Goal: Task Accomplishment & Management: Manage account settings

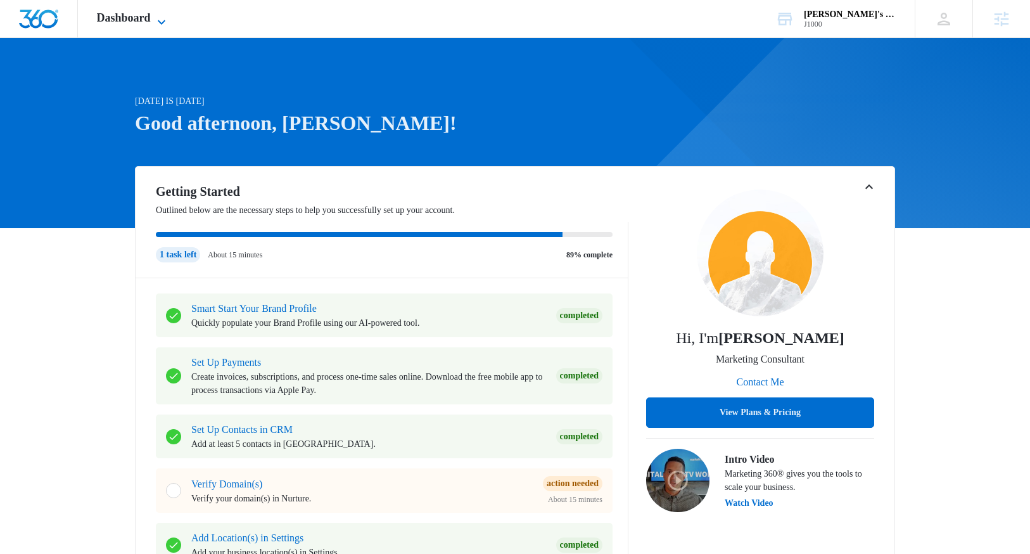
click at [144, 15] on span "Dashboard" at bounding box center [124, 17] width 54 height 13
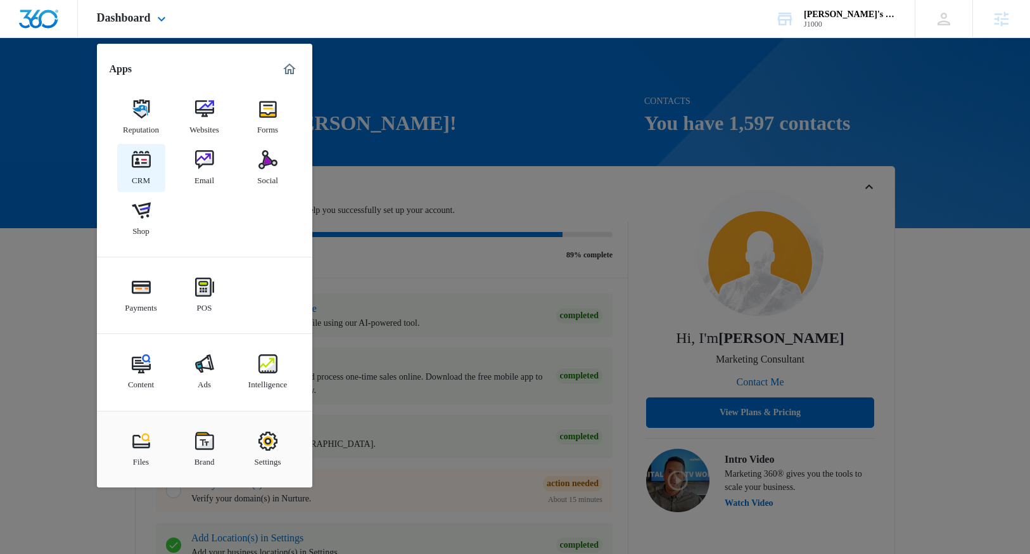
click at [151, 162] on link "CRM" at bounding box center [141, 168] width 48 height 48
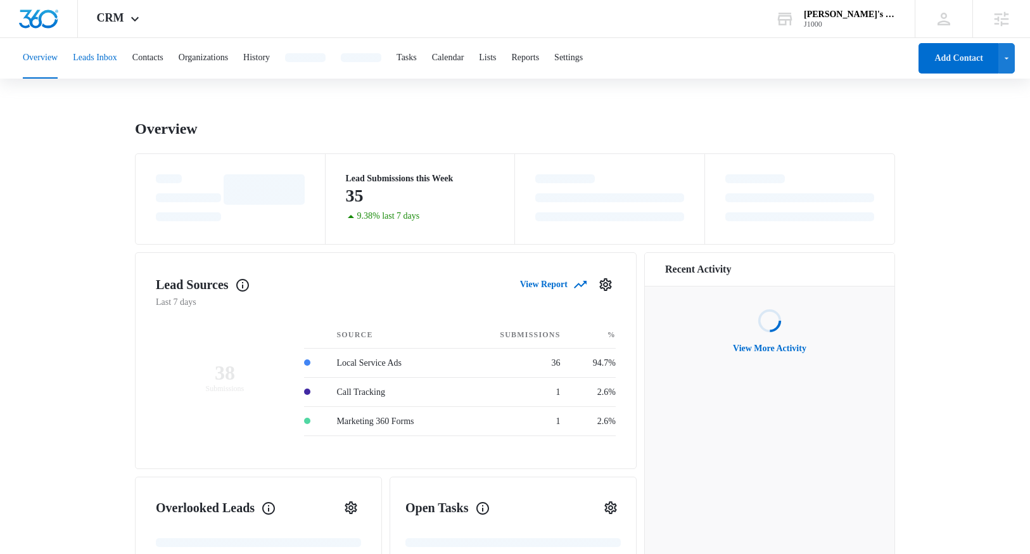
click at [107, 56] on button "Leads Inbox" at bounding box center [95, 58] width 44 height 41
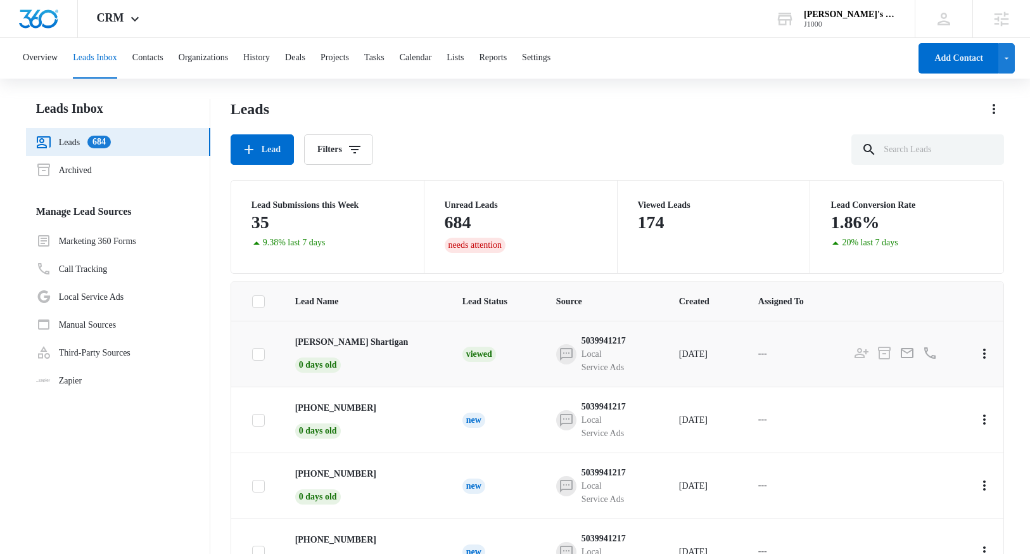
scroll to position [0, 41]
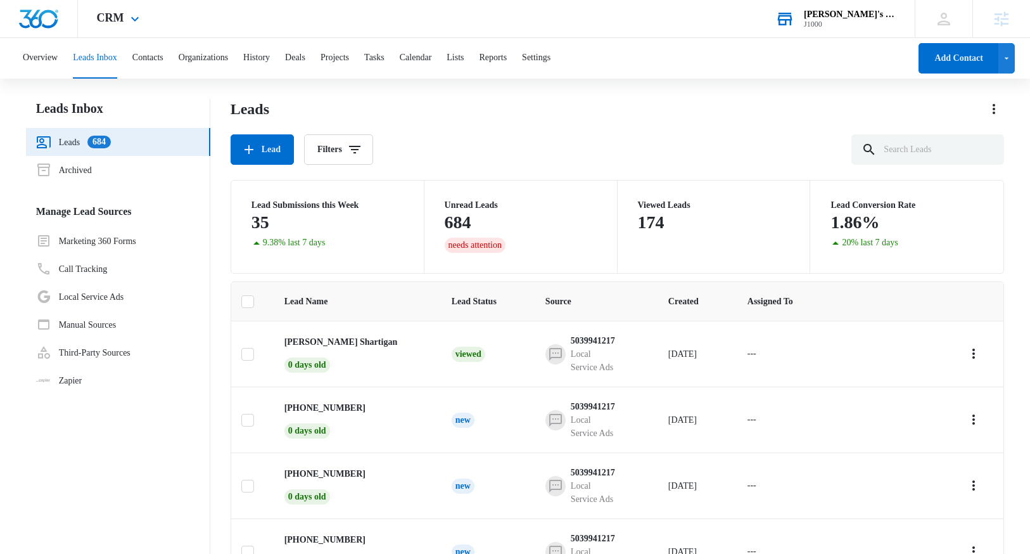
click at [859, 20] on div "J1000" at bounding box center [850, 24] width 92 height 9
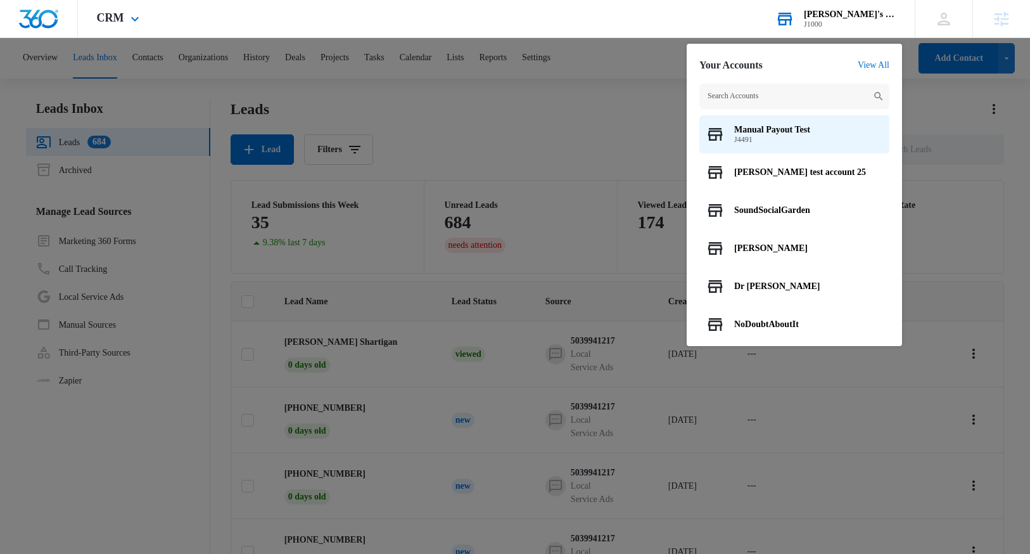
click at [787, 98] on input "text" at bounding box center [794, 96] width 190 height 25
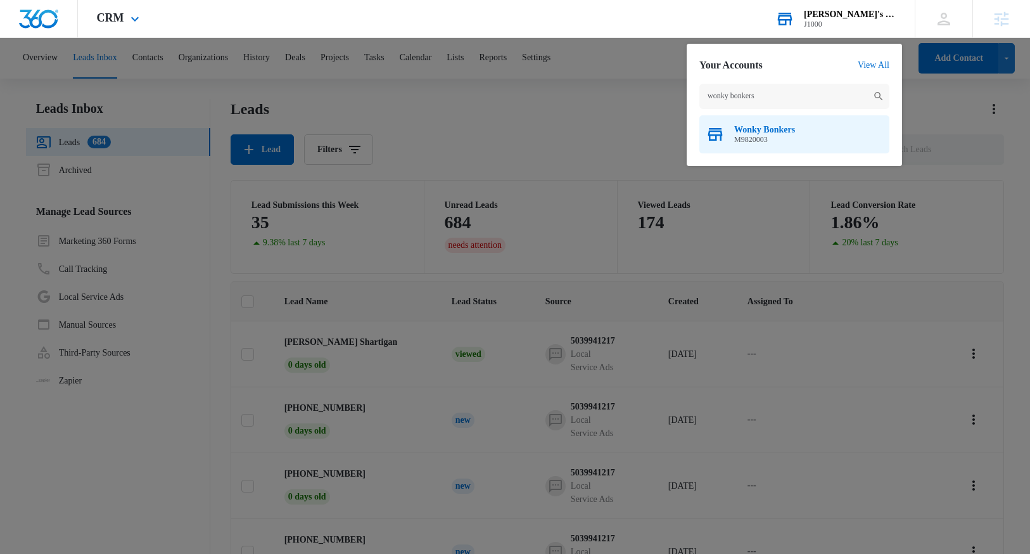
type input "wonky bonkers"
click at [762, 146] on div "Wonky Bonkers M9820003" at bounding box center [794, 134] width 190 height 38
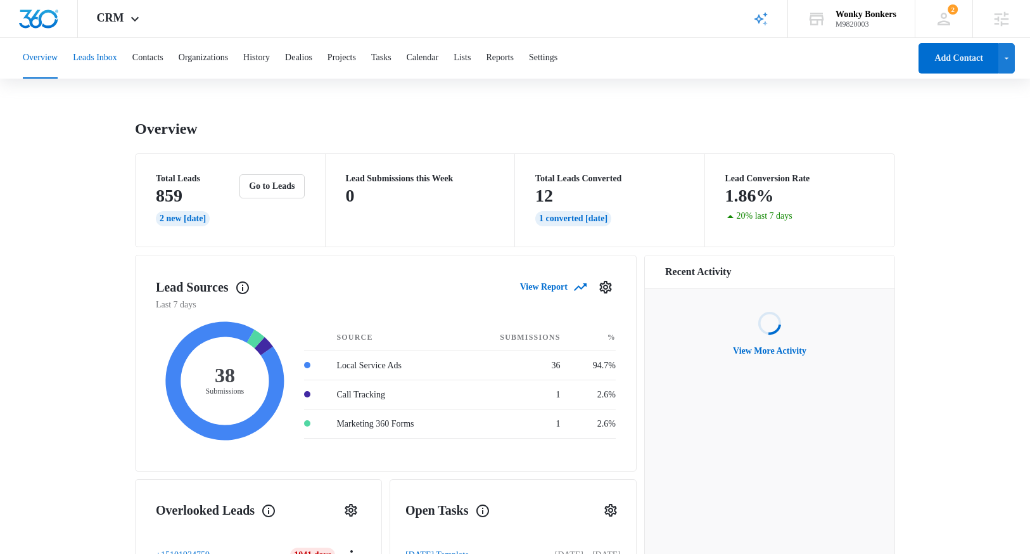
click at [116, 58] on button "Leads Inbox" at bounding box center [95, 58] width 44 height 41
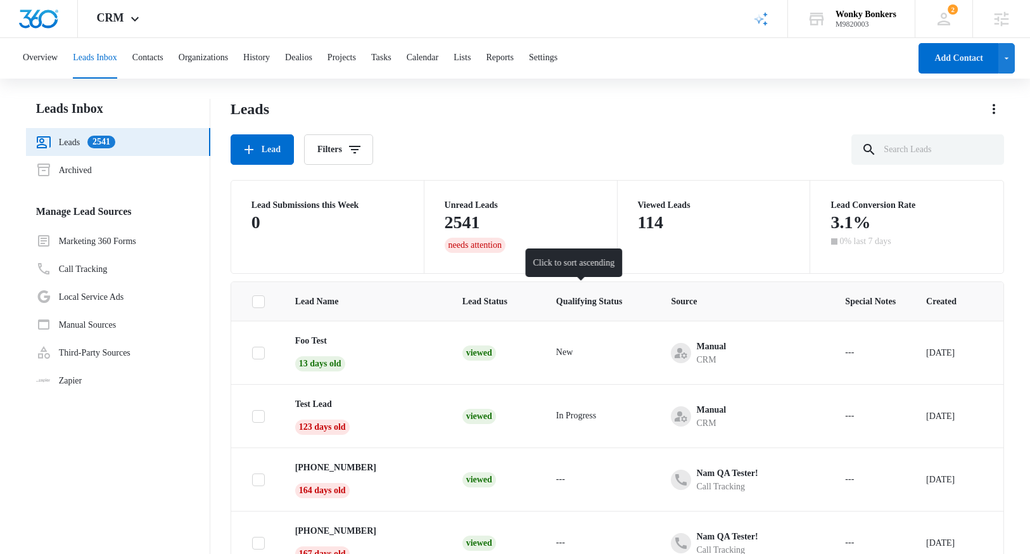
click at [598, 300] on span "Qualifying Status" at bounding box center [589, 300] width 66 height 13
click at [604, 300] on span "Qualifying Status" at bounding box center [589, 300] width 66 height 13
click at [556, 478] on div "---" at bounding box center [560, 479] width 9 height 15
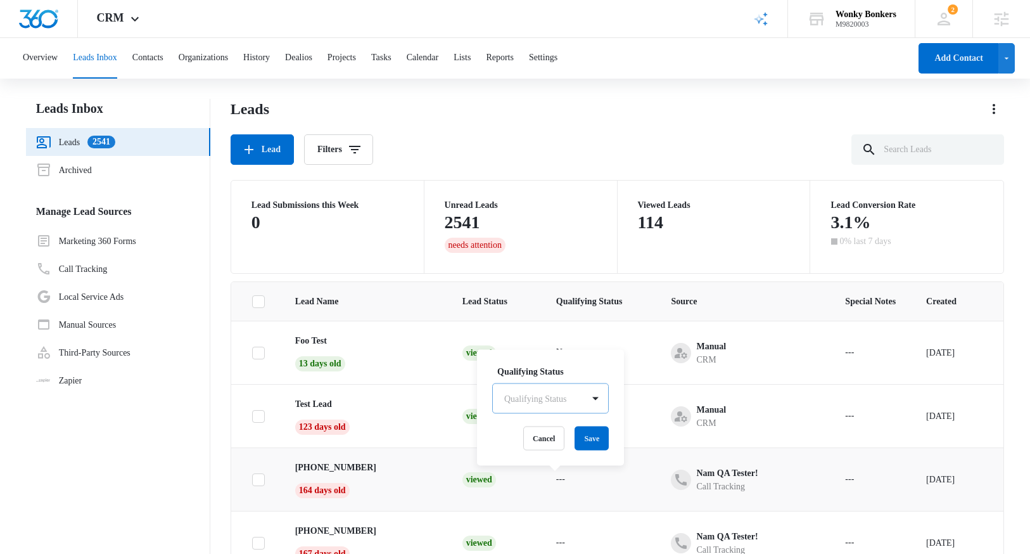
click at [536, 388] on div "Qualifying Status" at bounding box center [538, 398] width 90 height 28
click at [526, 440] on div "New" at bounding box center [549, 442] width 84 height 13
click at [568, 450] on button "Save" at bounding box center [560, 438] width 34 height 24
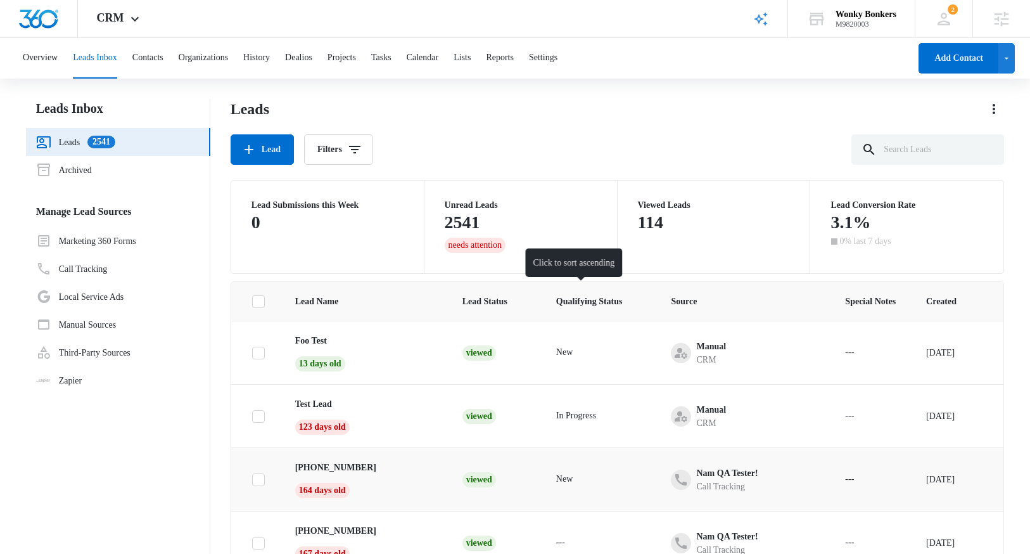
click at [581, 297] on span "Qualifying Status" at bounding box center [589, 300] width 66 height 13
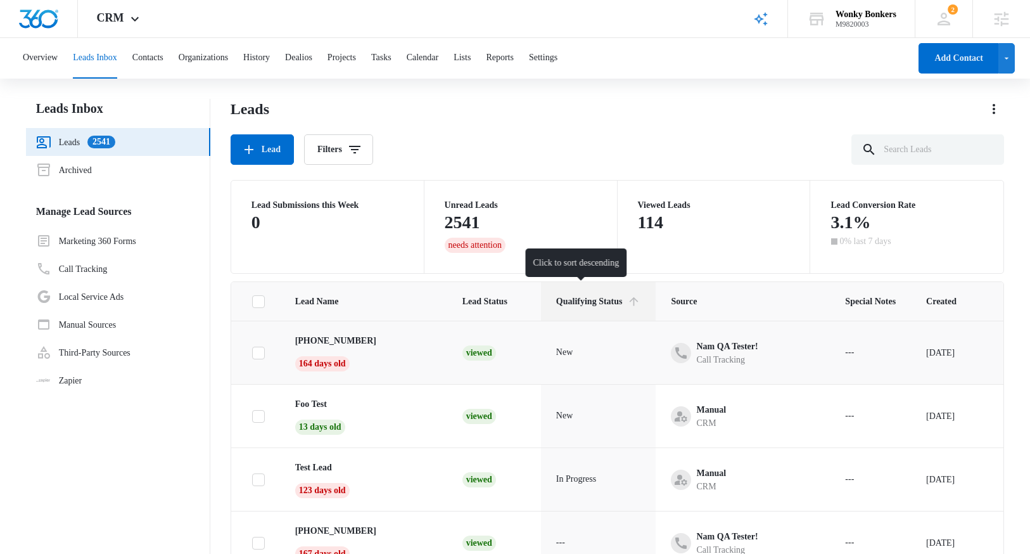
click at [581, 297] on span "Qualifying Status" at bounding box center [589, 300] width 66 height 13
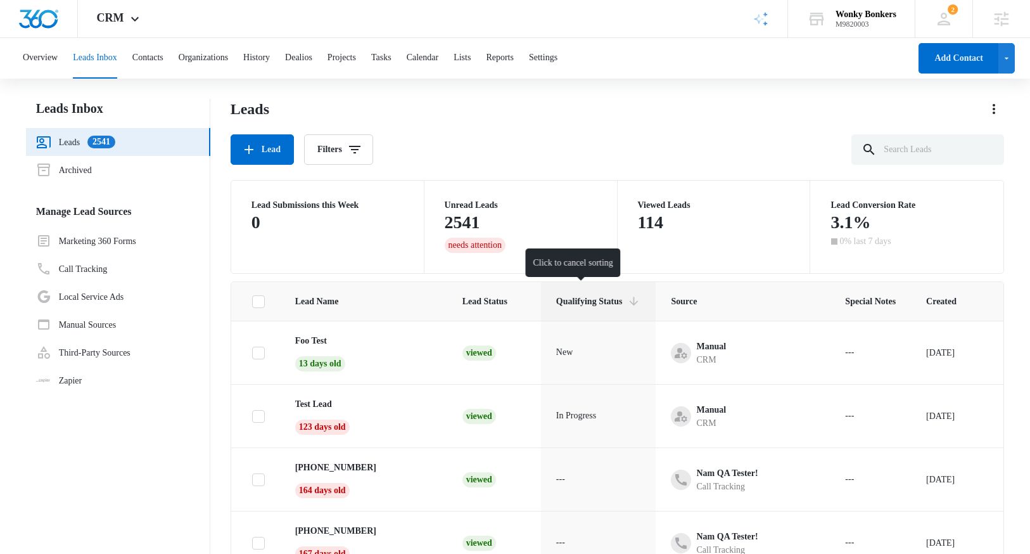
click at [581, 297] on span "Qualifying Status" at bounding box center [589, 300] width 66 height 13
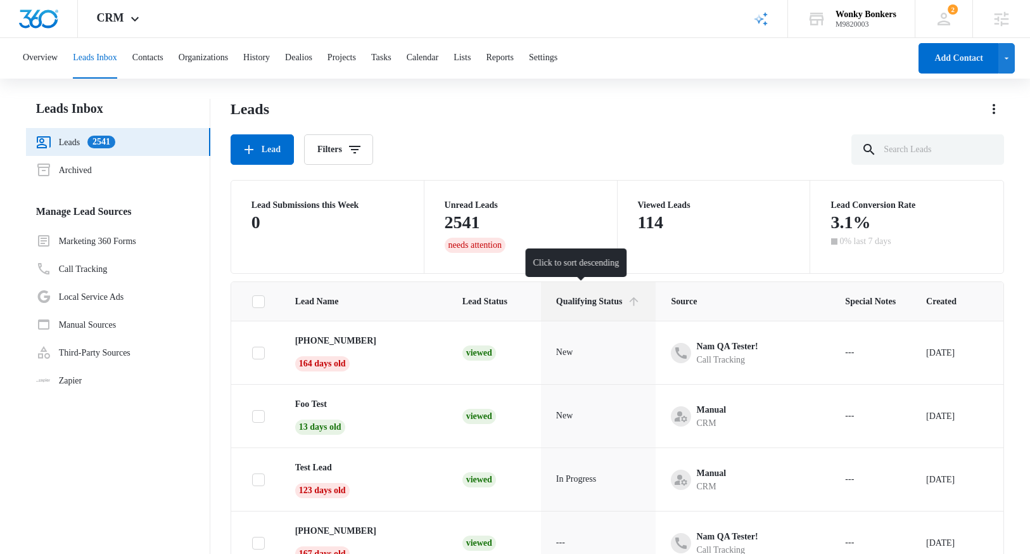
click at [581, 297] on span "Qualifying Status" at bounding box center [589, 300] width 66 height 13
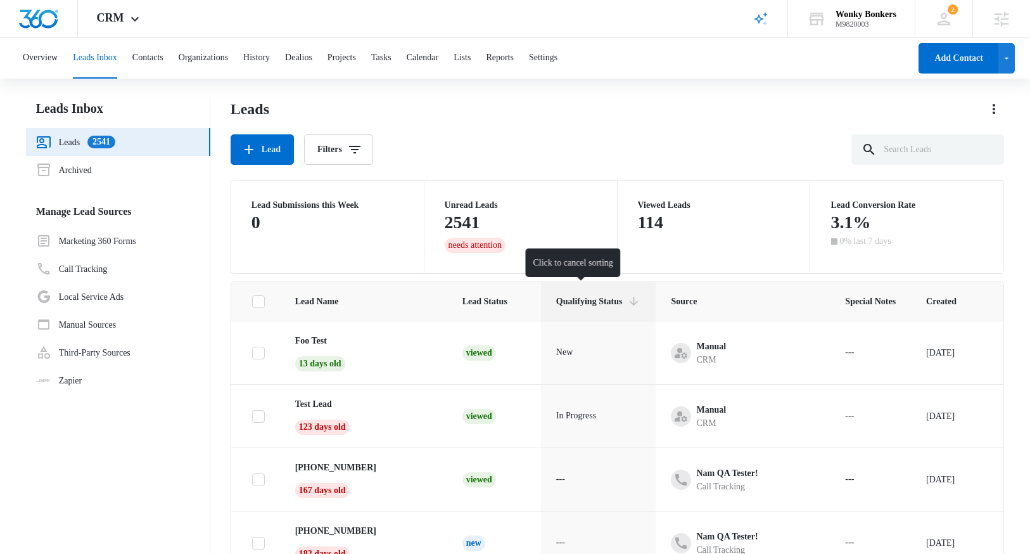
click at [581, 297] on span "Qualifying Status" at bounding box center [589, 300] width 66 height 13
click at [564, 163] on div "Lead Filters" at bounding box center [618, 149] width 774 height 30
